Goal: Task Accomplishment & Management: Manage account settings

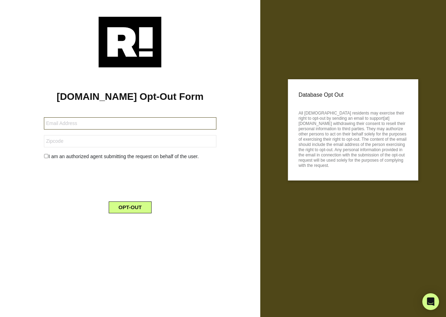
type input "[EMAIL_ADDRESS][DOMAIN_NAME]"
type input "46311"
